Goal: Task Accomplishment & Management: Complete application form

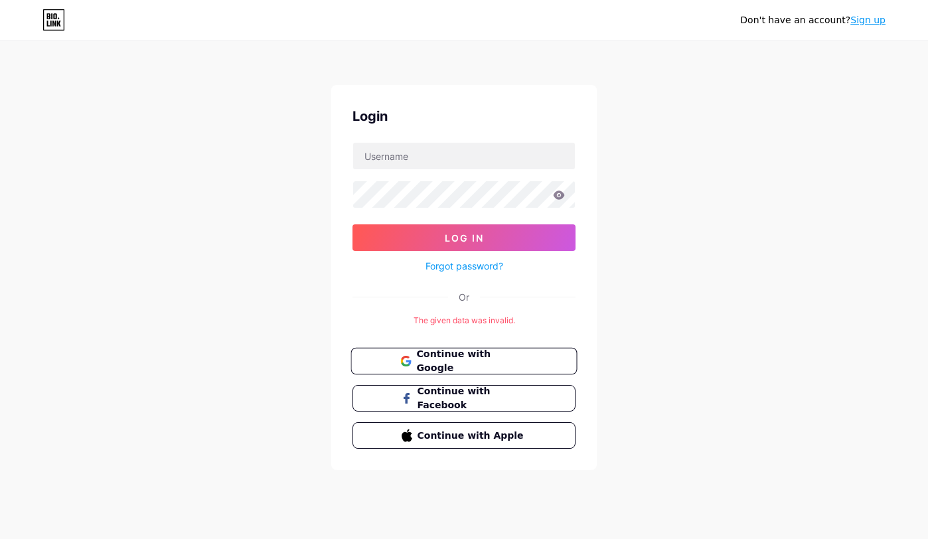
click at [467, 361] on span "Continue with Google" at bounding box center [471, 361] width 111 height 29
drag, startPoint x: 663, startPoint y: 225, endPoint x: 664, endPoint y: 209, distance: 16.0
click at [664, 222] on div "Don't have an account? Sign up Login Log In Forgot password? Or The given data …" at bounding box center [464, 256] width 928 height 513
click at [537, 367] on button "Continue with Google" at bounding box center [464, 361] width 226 height 27
click at [869, 21] on link "Sign up" at bounding box center [868, 20] width 35 height 11
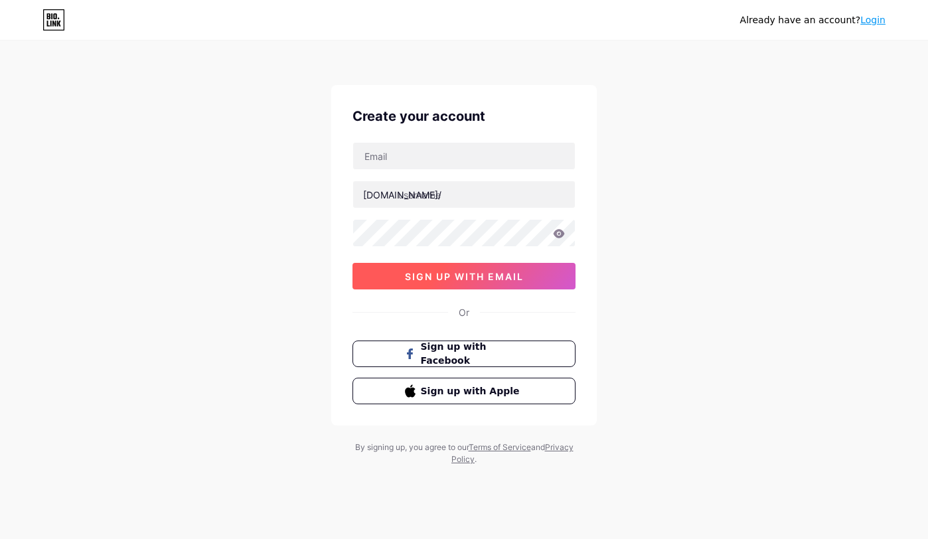
click at [499, 278] on span "sign up with email" at bounding box center [464, 276] width 119 height 11
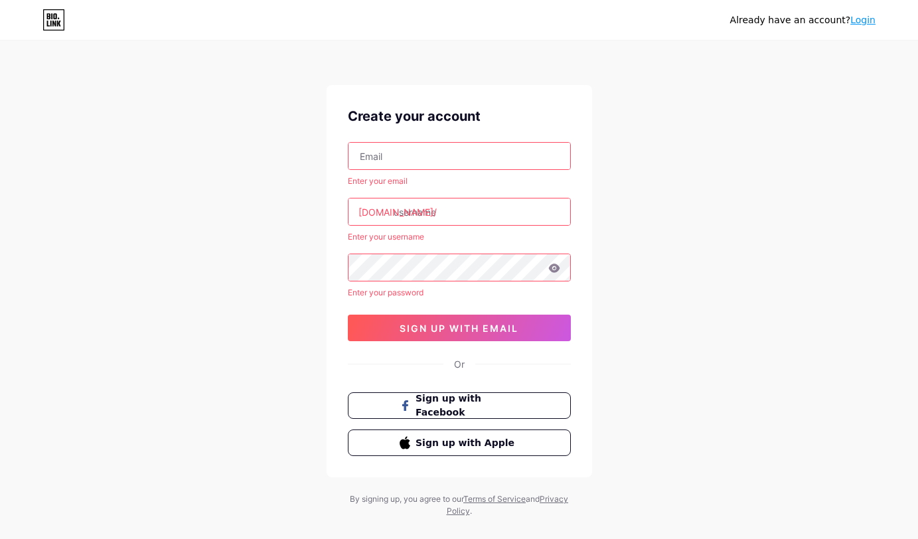
click at [499, 153] on input "text" at bounding box center [460, 156] width 222 height 27
type input "diginiceman@gmail.com"
click at [452, 204] on input "text" at bounding box center [460, 212] width 222 height 27
type input "c"
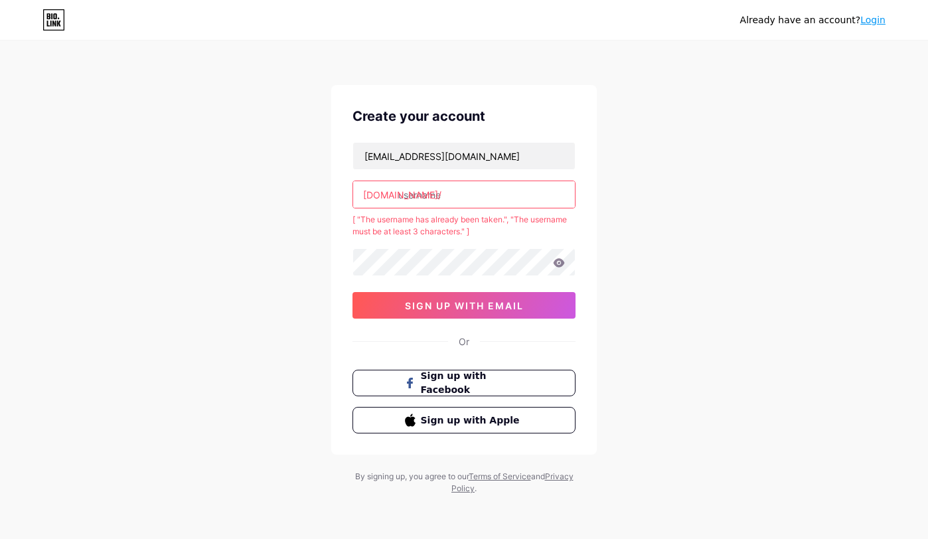
click at [466, 201] on input "text" at bounding box center [464, 194] width 222 height 27
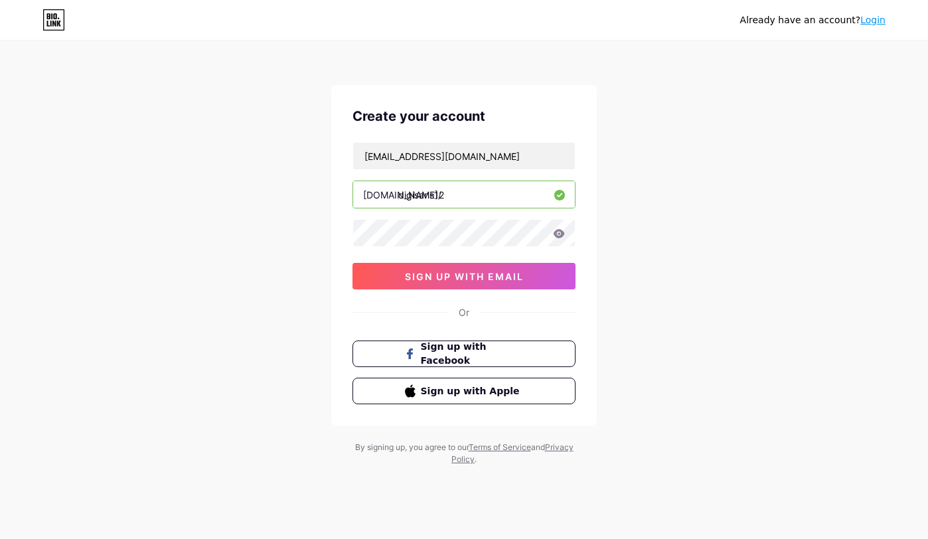
type input "digisans12"
drag, startPoint x: 851, startPoint y: 347, endPoint x: 695, endPoint y: 255, distance: 181.9
click at [849, 317] on div "Already have an account? Login Create your account diginiceman@gmail.com bio.li…" at bounding box center [464, 254] width 928 height 508
click at [560, 232] on icon at bounding box center [559, 233] width 12 height 9
click at [557, 235] on icon at bounding box center [559, 233] width 11 height 9
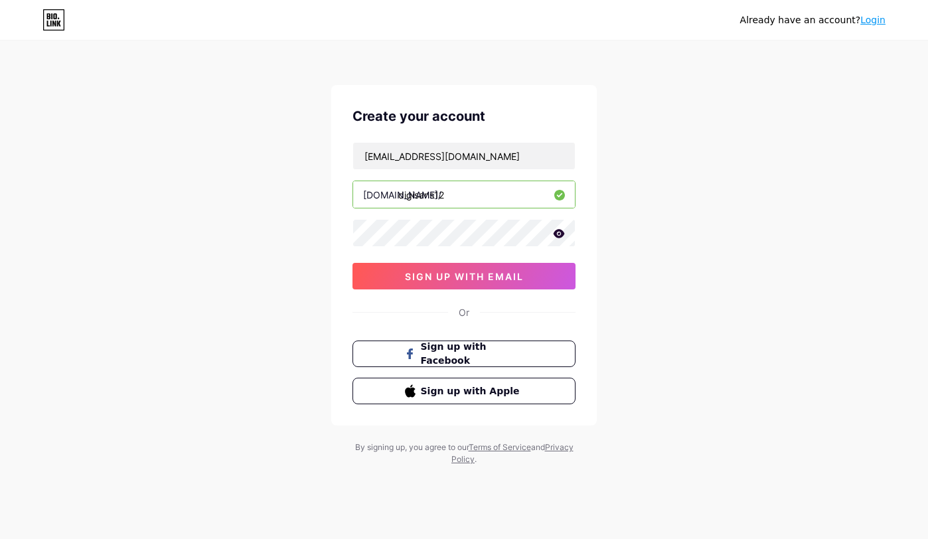
click at [562, 235] on icon at bounding box center [559, 233] width 11 height 9
click at [665, 272] on div "Already have an account? Login Create your account diginiceman@gmail.com bio.li…" at bounding box center [464, 254] width 928 height 508
click at [529, 277] on button "sign up with email" at bounding box center [464, 276] width 223 height 27
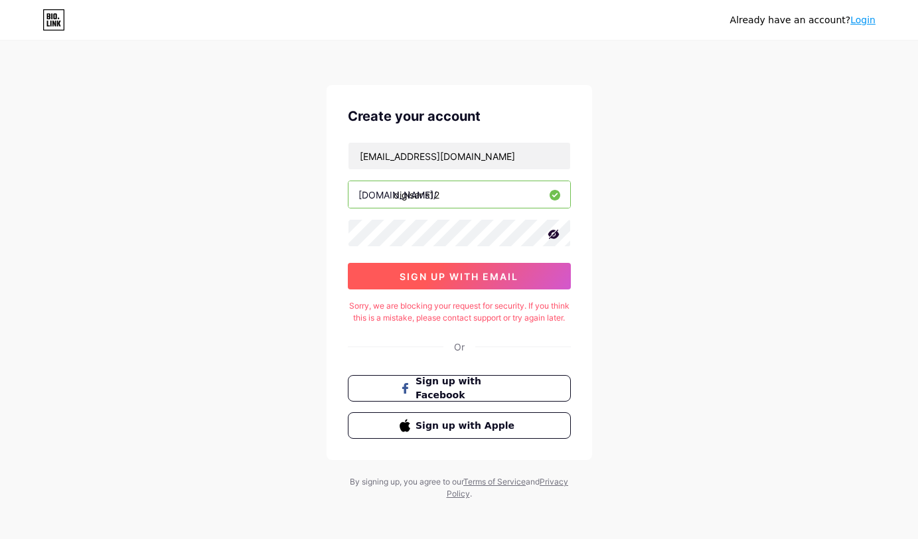
click at [512, 274] on span "sign up with email" at bounding box center [459, 276] width 119 height 11
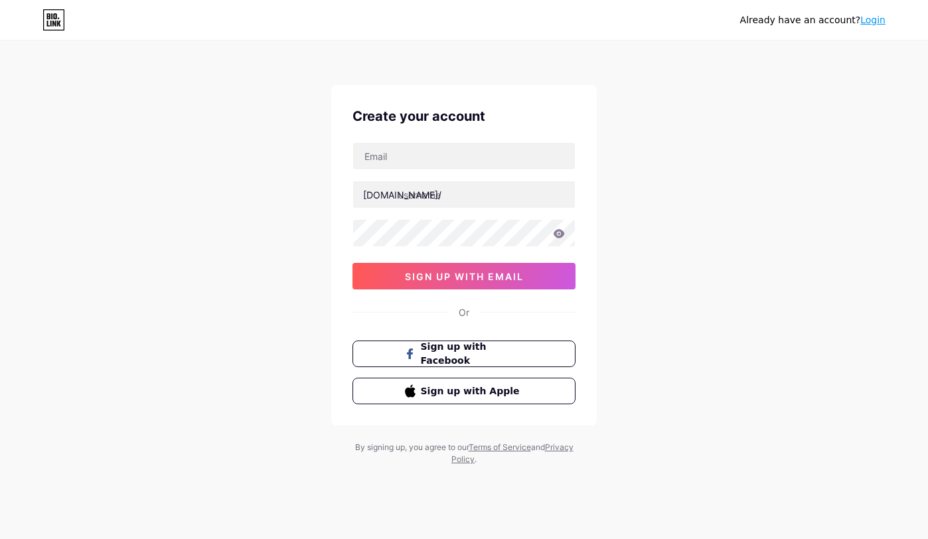
click at [873, 21] on link "Login" at bounding box center [873, 20] width 25 height 11
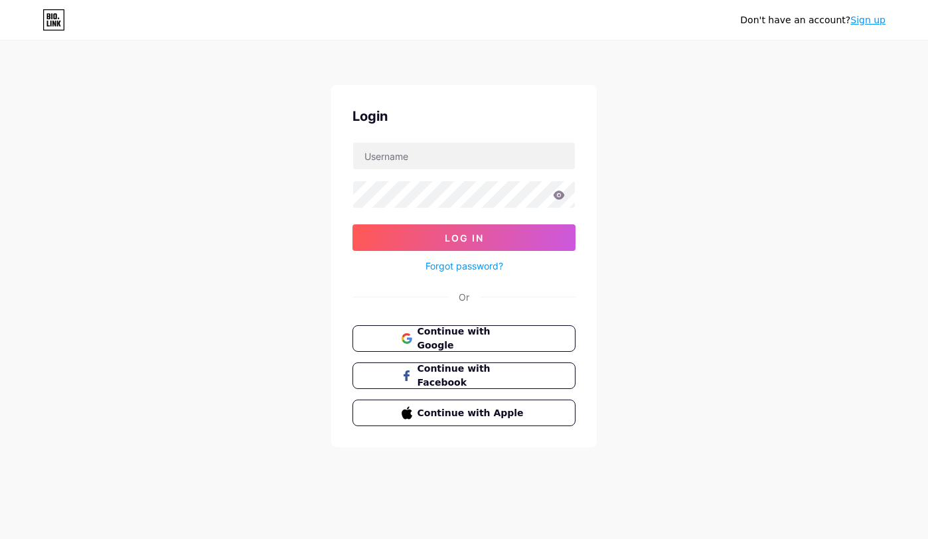
click at [752, 85] on div "Don't have an account? Sign up Login Log In Forgot password? Or Continue with G…" at bounding box center [464, 245] width 928 height 490
click at [525, 337] on span "Continue with Google" at bounding box center [471, 339] width 111 height 29
